Goal: Find specific page/section: Find specific page/section

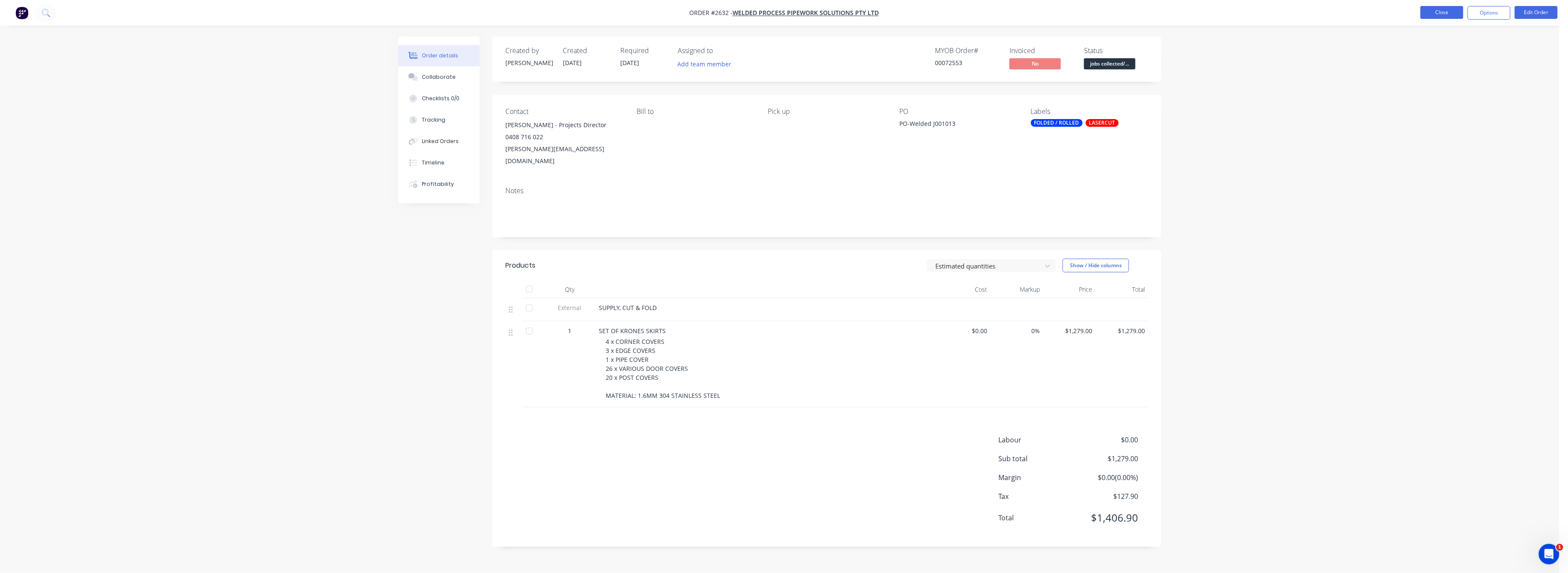
click at [1444, 12] on button "Close" at bounding box center [1442, 12] width 43 height 13
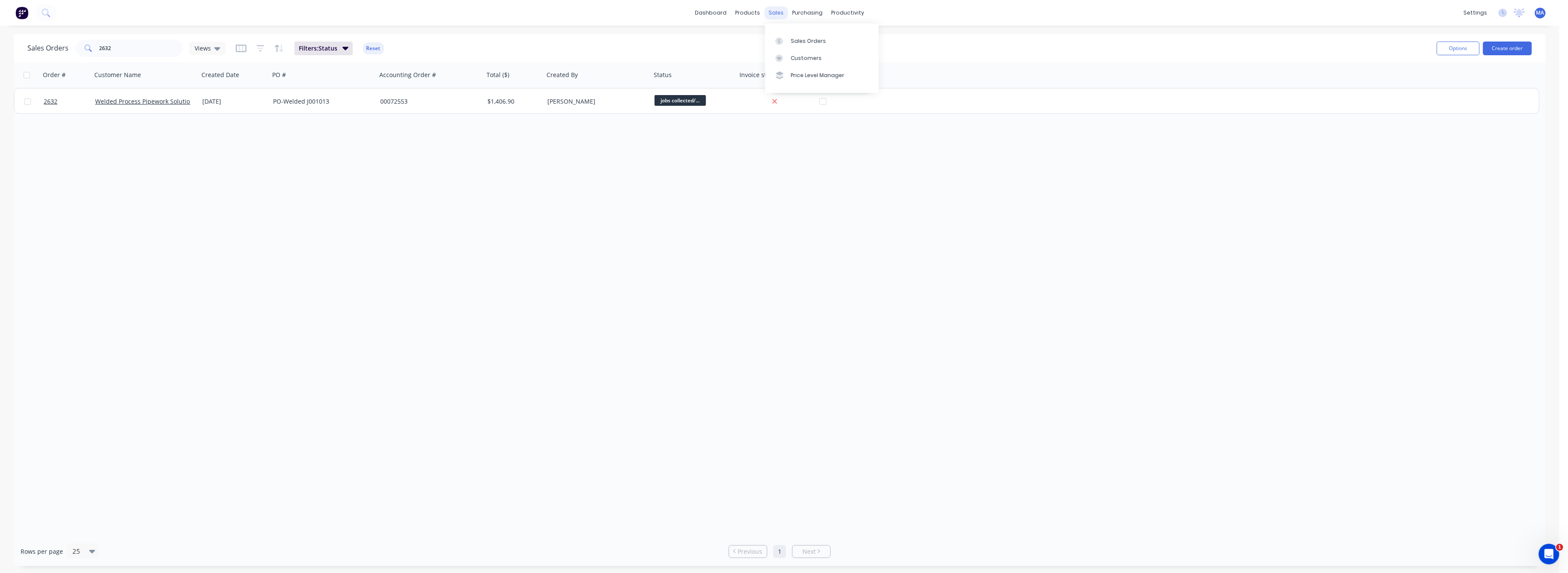
drag, startPoint x: 783, startPoint y: 10, endPoint x: 782, endPoint y: 24, distance: 14.0
click at [782, 10] on div "sales" at bounding box center [777, 12] width 23 height 13
click at [782, 35] on link "Sales Orders" at bounding box center [822, 41] width 114 height 17
drag, startPoint x: 120, startPoint y: 54, endPoint x: 51, endPoint y: 43, distance: 69.9
click at [51, 43] on div "Sales Orders 2632 Views" at bounding box center [126, 49] width 198 height 17
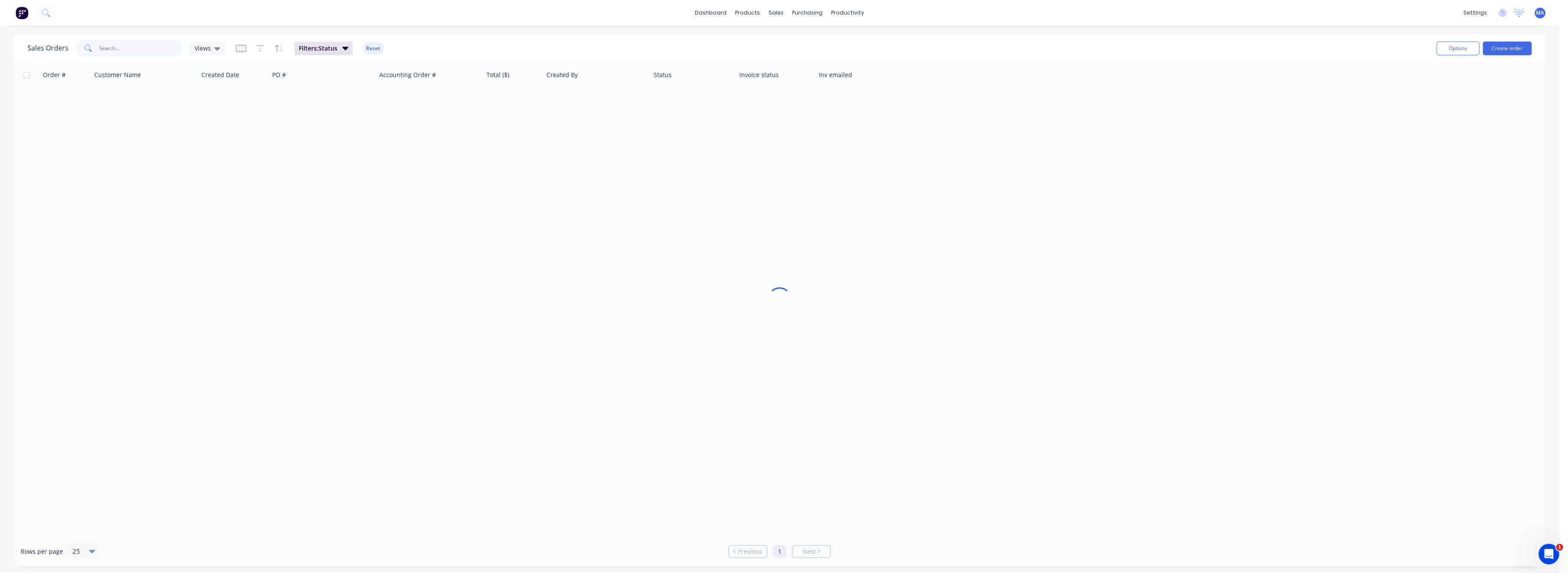
type input "a"
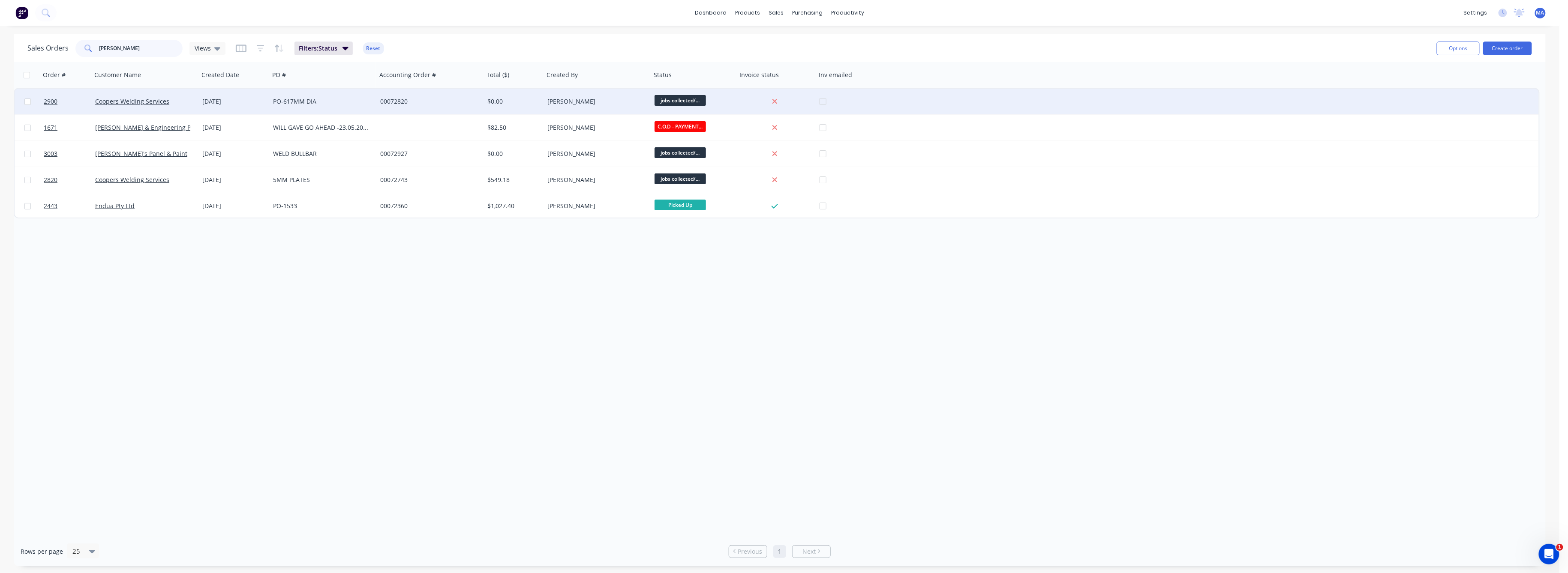
type input "[PERSON_NAME]"
click at [235, 95] on div "[DATE]" at bounding box center [234, 102] width 70 height 26
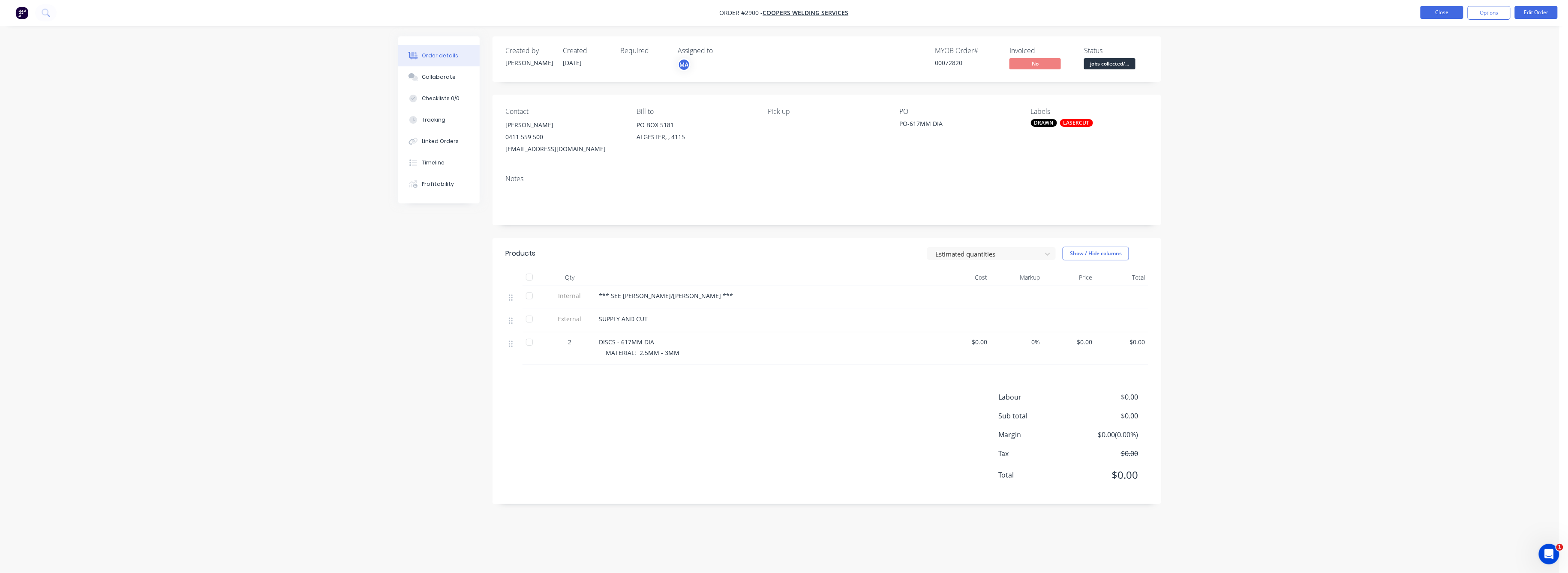
click at [1446, 10] on button "Close" at bounding box center [1442, 12] width 43 height 13
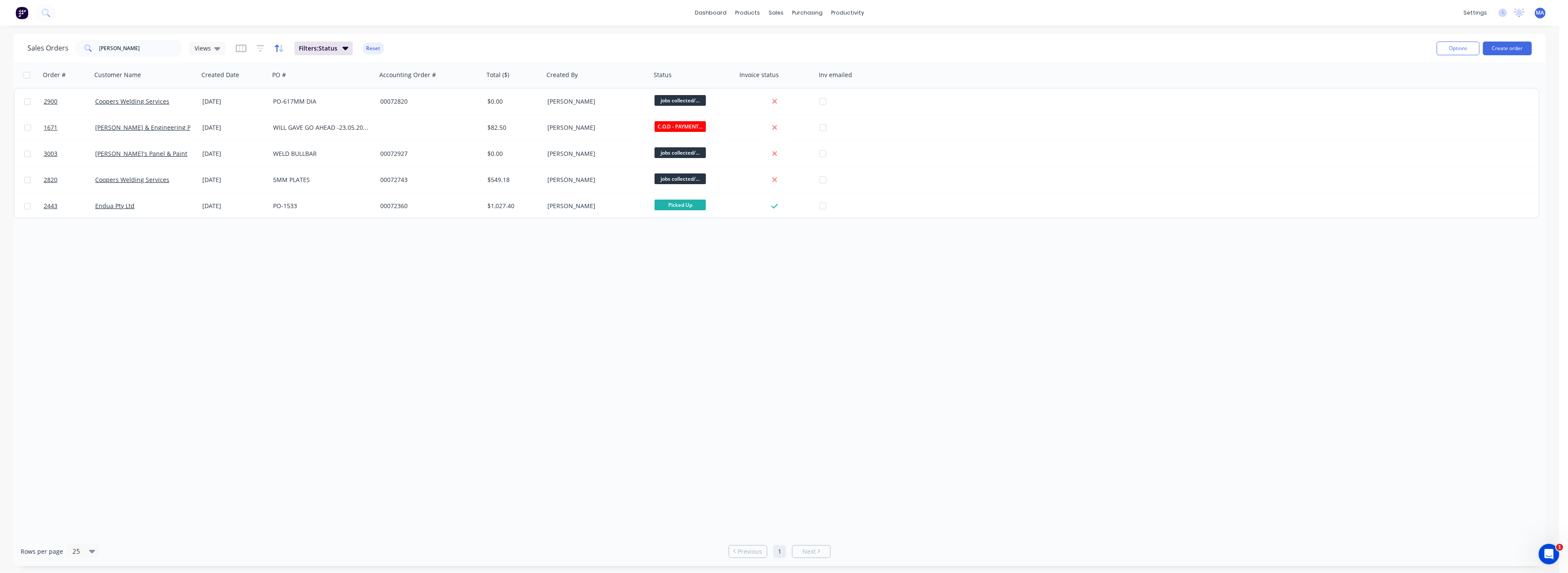
click at [279, 45] on icon "button" at bounding box center [279, 48] width 10 height 9
click at [251, 46] on div "Filters: Status Reset" at bounding box center [310, 48] width 148 height 14
click at [254, 48] on div "Filters: Status Reset" at bounding box center [310, 48] width 148 height 14
click at [257, 48] on icon "button" at bounding box center [261, 48] width 7 height 9
click at [510, 93] on icon at bounding box center [512, 93] width 6 height 4
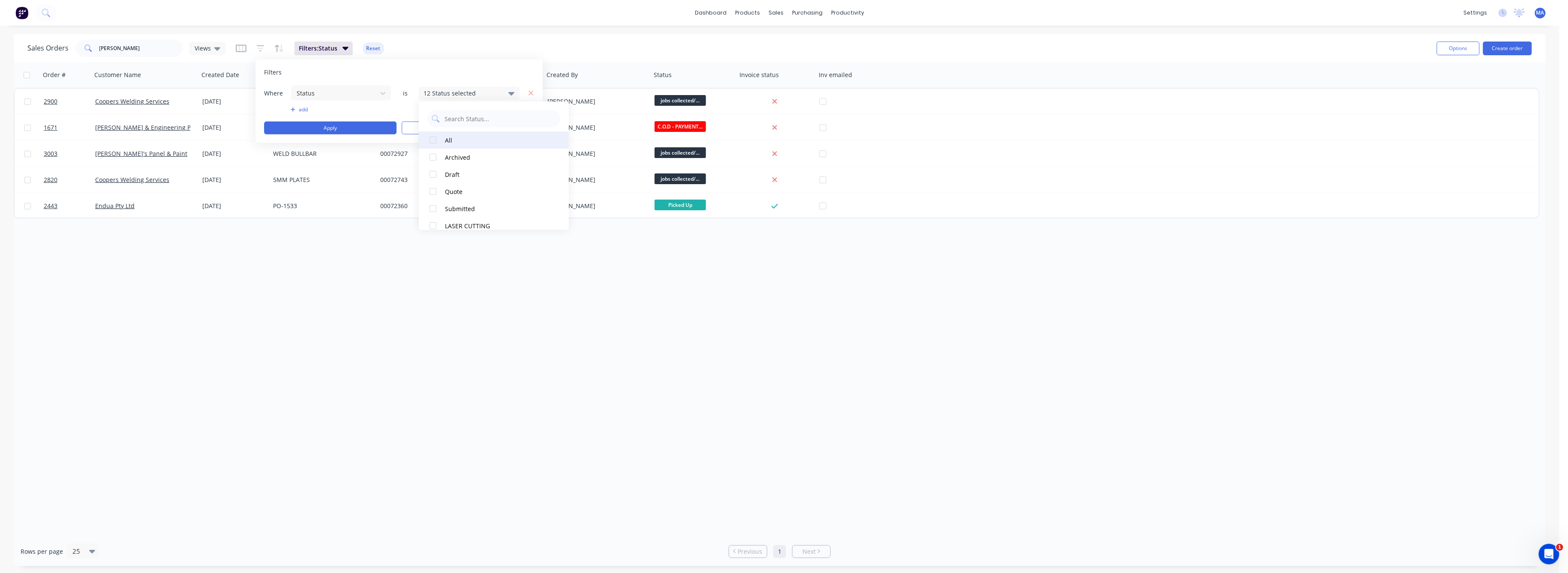
click at [428, 140] on div at bounding box center [433, 140] width 17 height 17
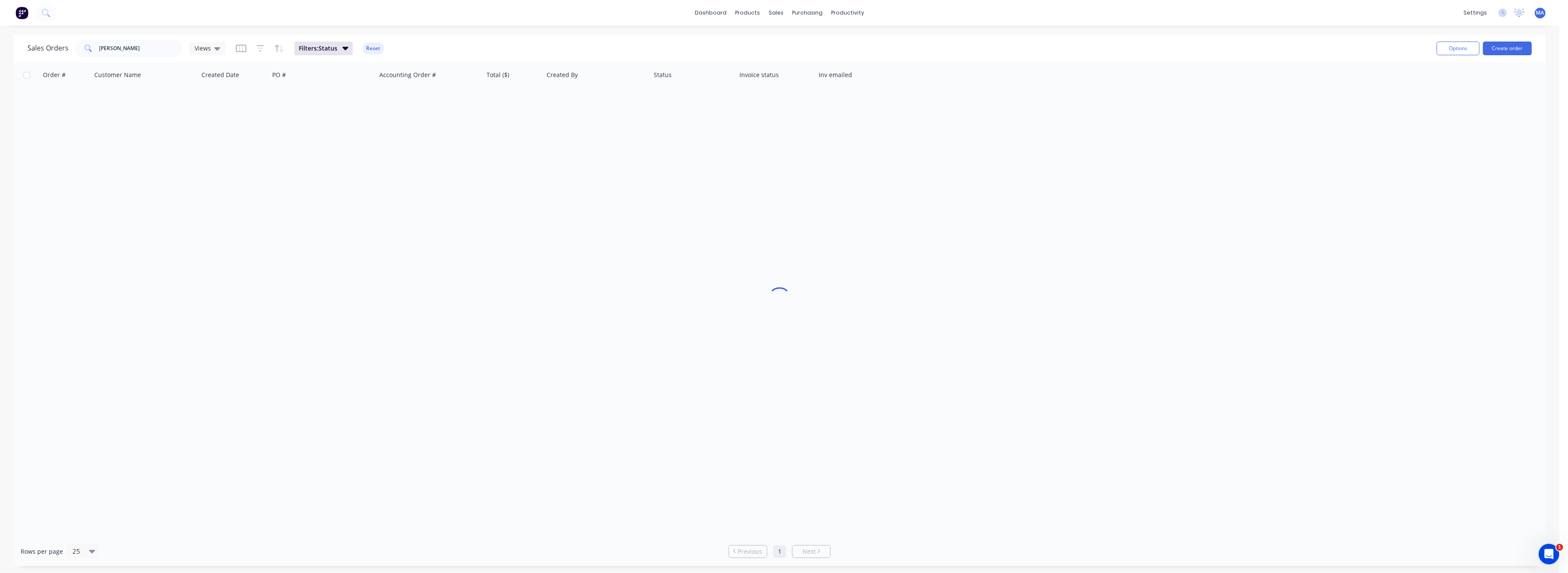
click at [478, 302] on div "Order # Customer Name Created Date PO # Accounting Order # Total ($) Created By…" at bounding box center [780, 299] width 1532 height 475
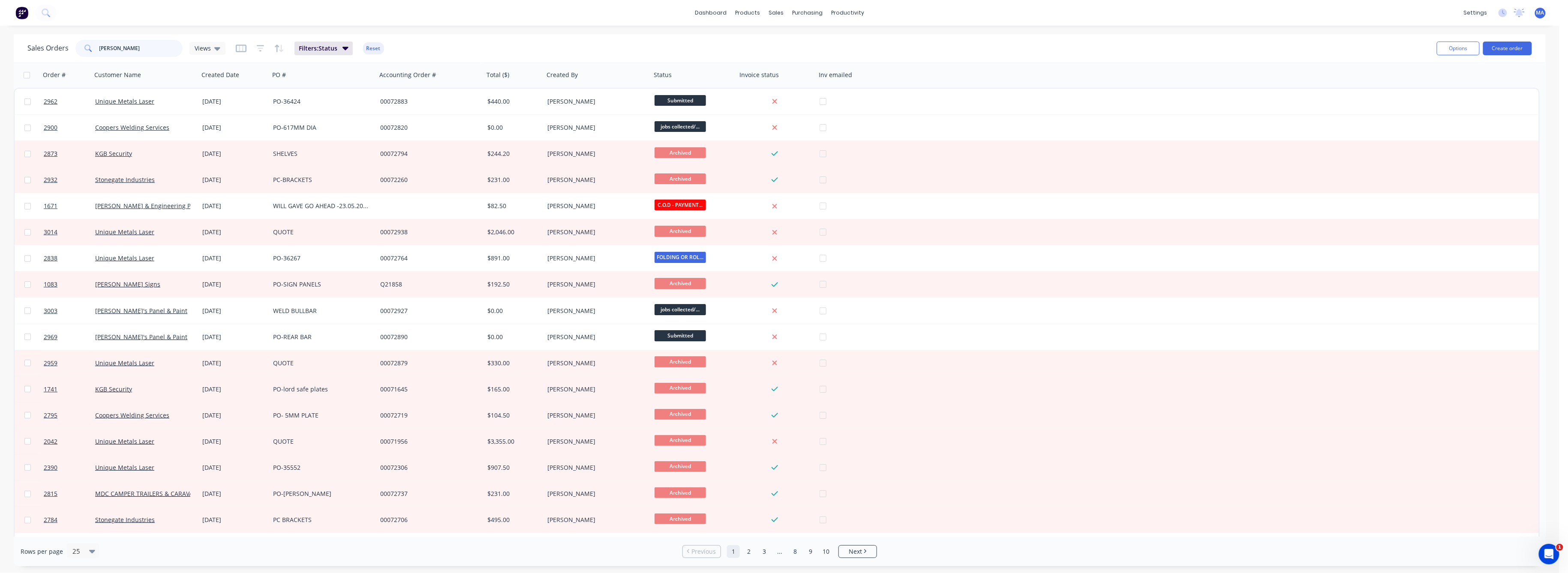
click at [158, 48] on input "[PERSON_NAME]" at bounding box center [141, 49] width 83 height 17
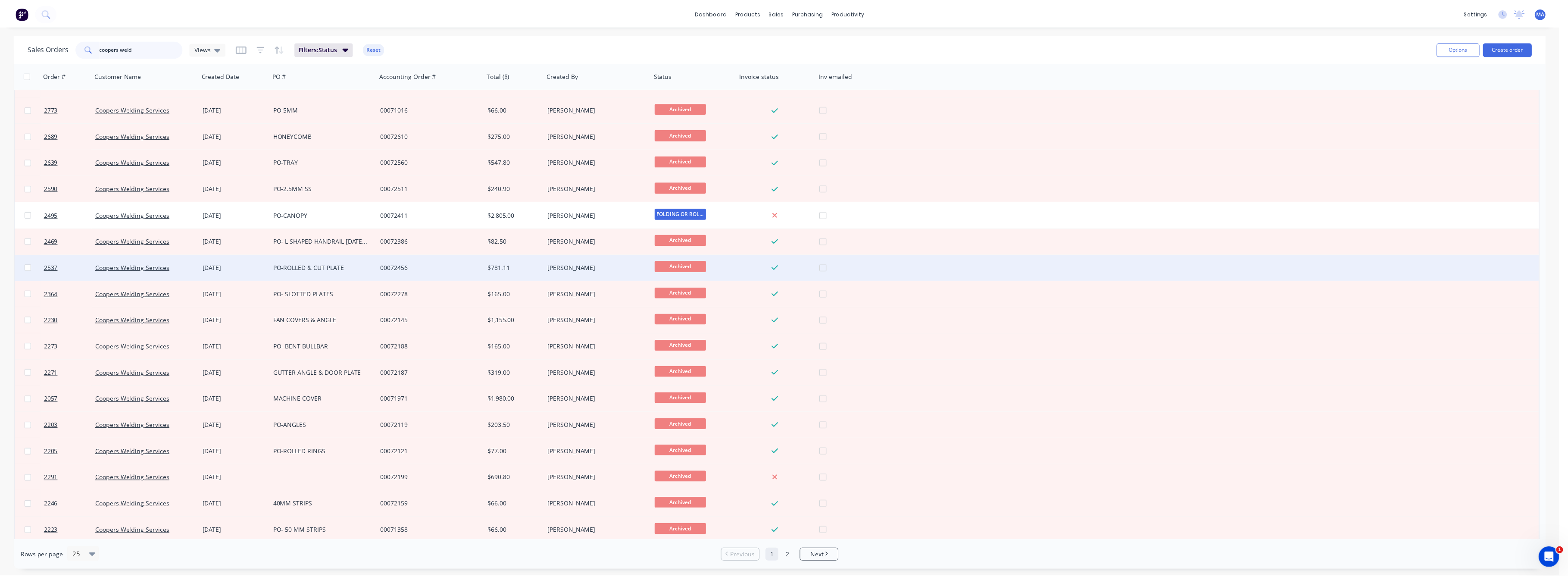
scroll to position [115, 0]
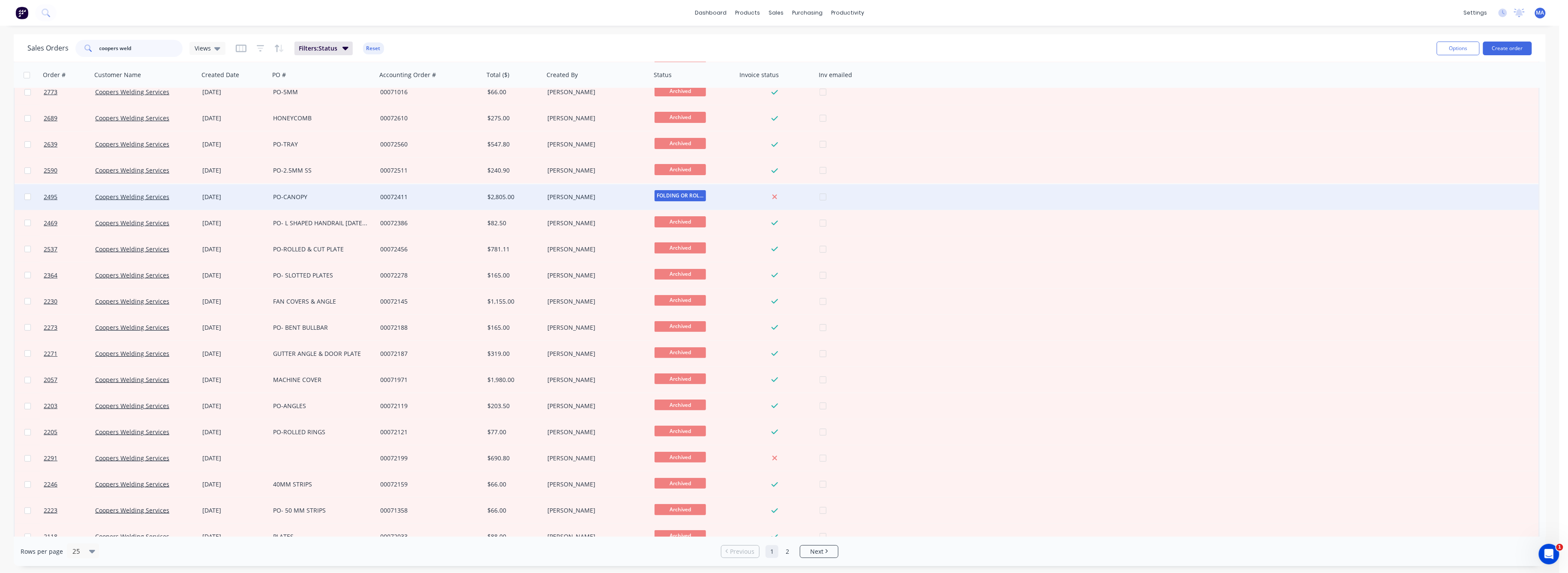
type input "coopers weld"
click at [300, 199] on div "PO-CANOPY" at bounding box center [321, 197] width 95 height 9
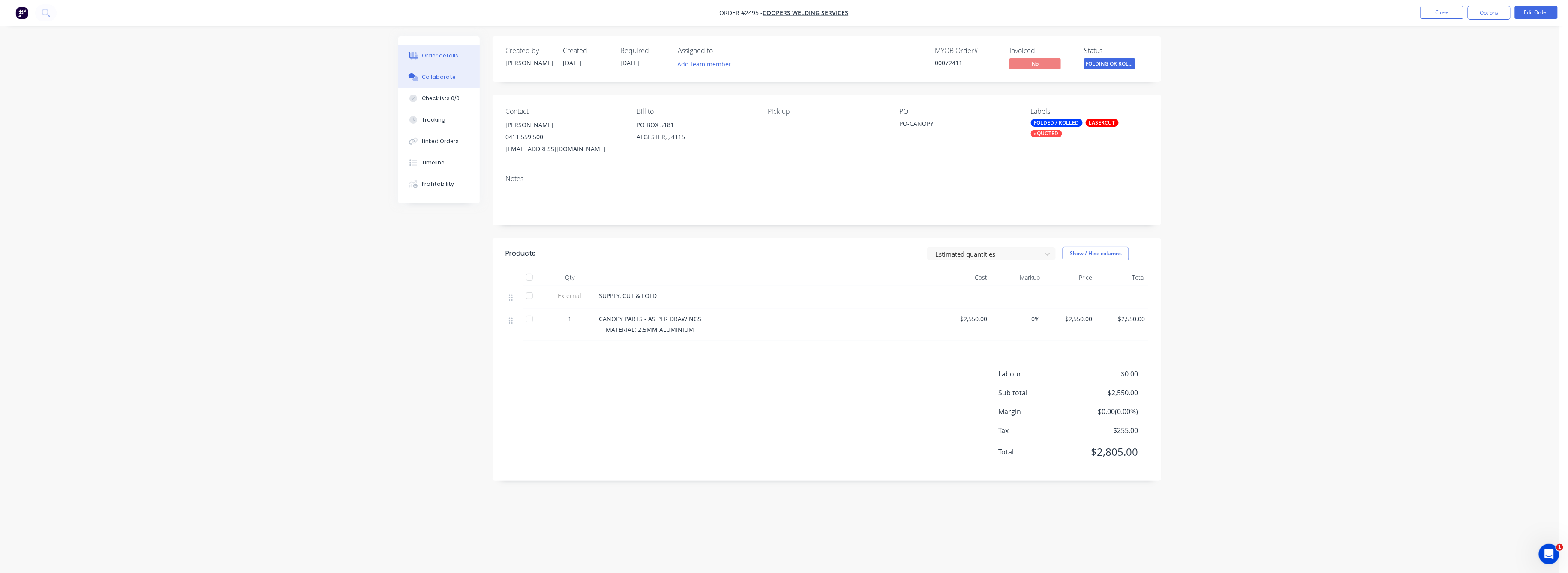
click at [449, 78] on div "Collaborate" at bounding box center [439, 77] width 34 height 7
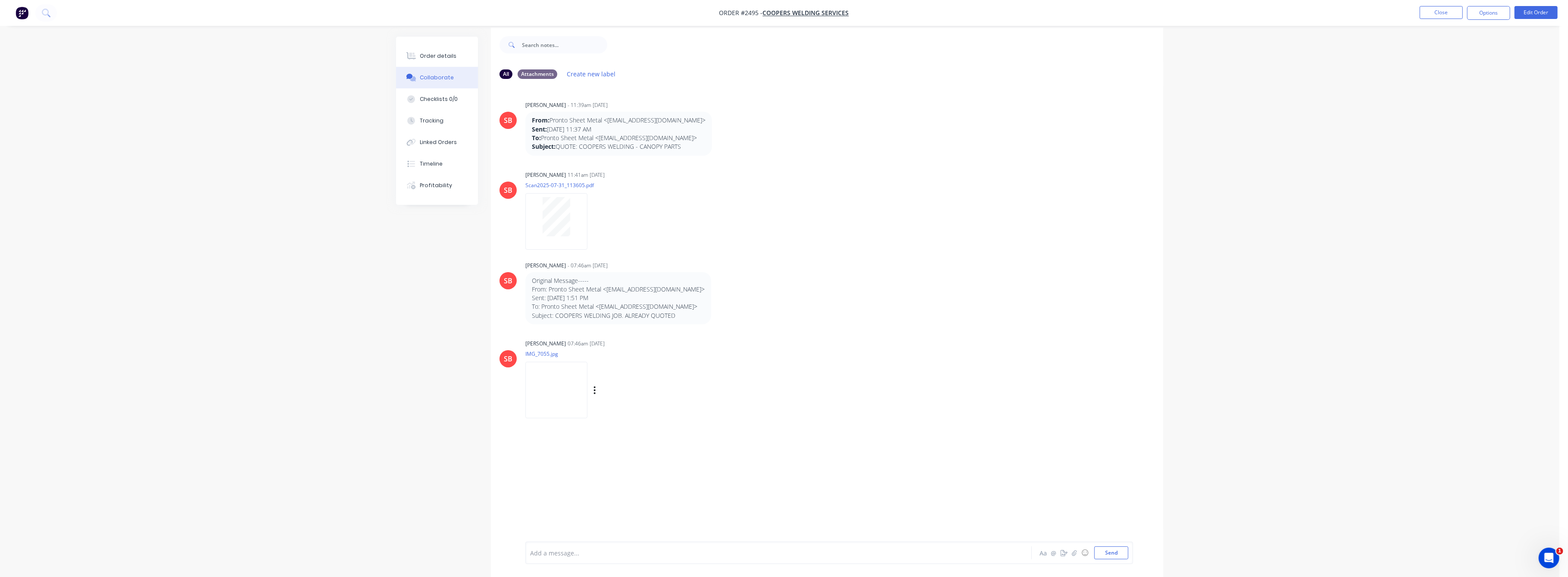
scroll to position [13, 0]
click at [560, 395] on img at bounding box center [557, 386] width 62 height 57
click at [542, 233] on div at bounding box center [556, 226] width 54 height 39
click at [575, 398] on img at bounding box center [557, 399] width 62 height 57
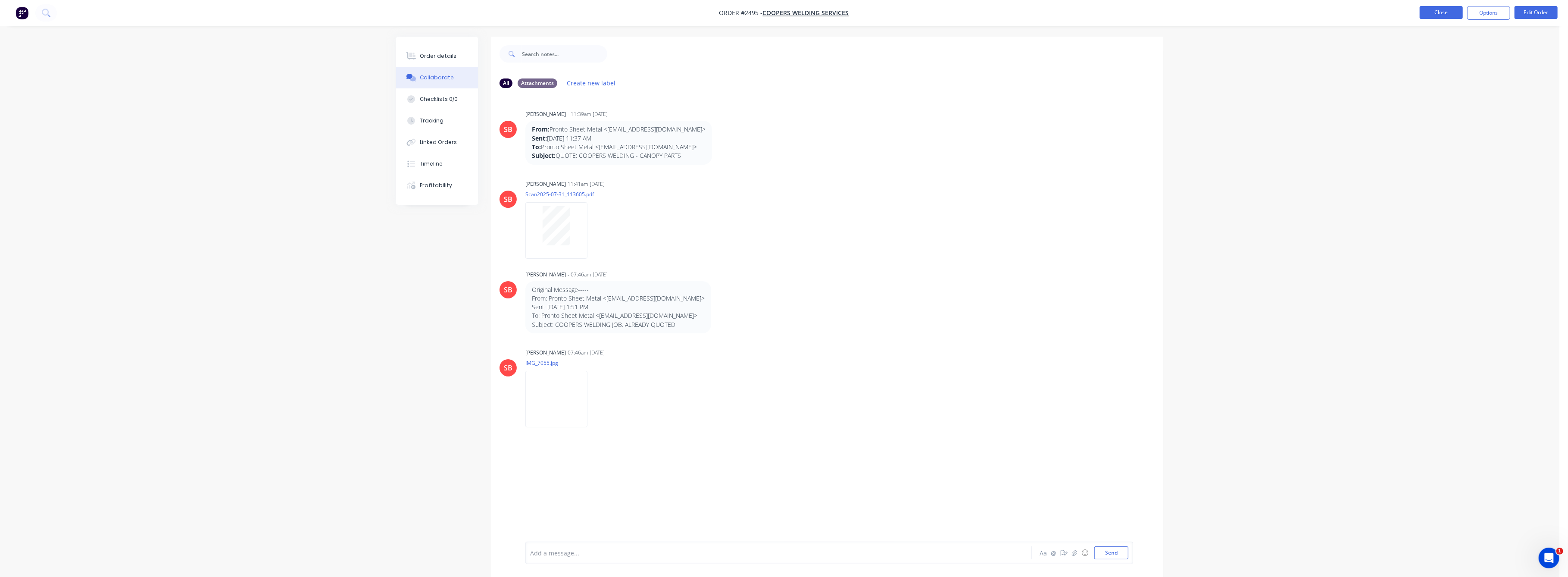
click at [1441, 7] on button "Close" at bounding box center [1441, 12] width 43 height 13
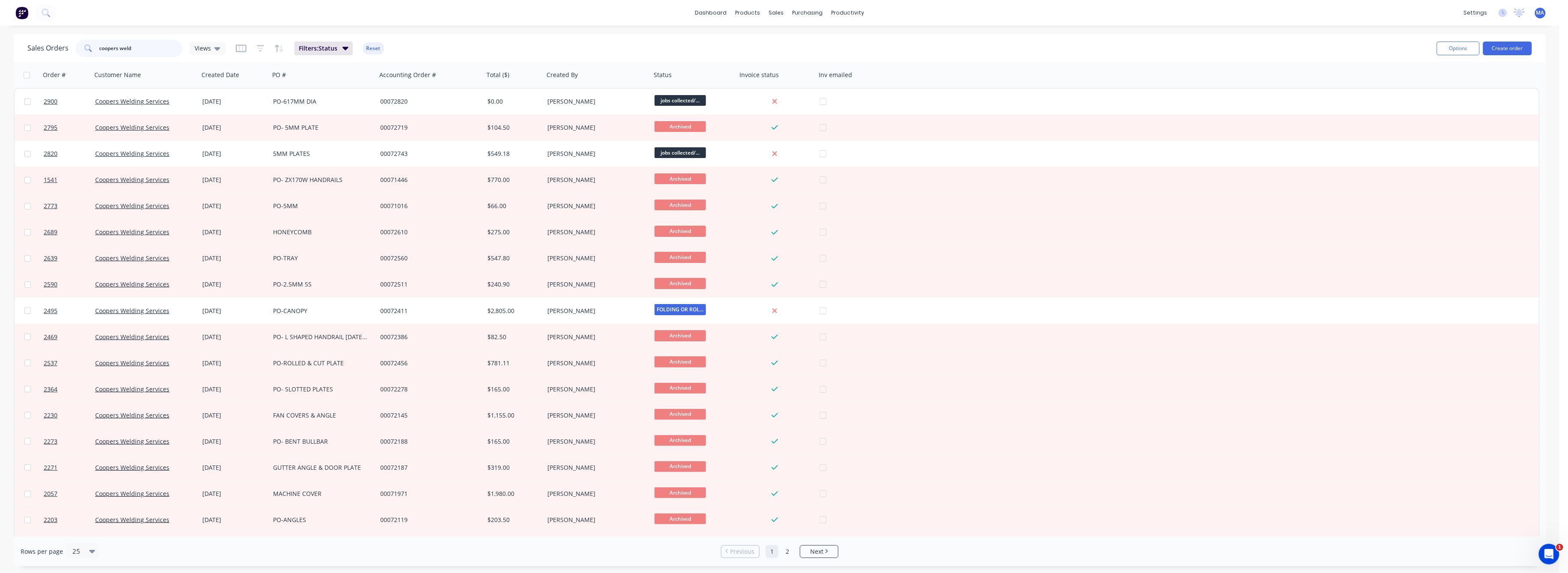
drag, startPoint x: 160, startPoint y: 46, endPoint x: 1, endPoint y: 54, distance: 159.2
click at [1, 54] on div "Sales Orders coopers weld Views Filters: Status Reset Options Create order Orde…" at bounding box center [780, 301] width 1559 height 532
